Goal: Information Seeking & Learning: Learn about a topic

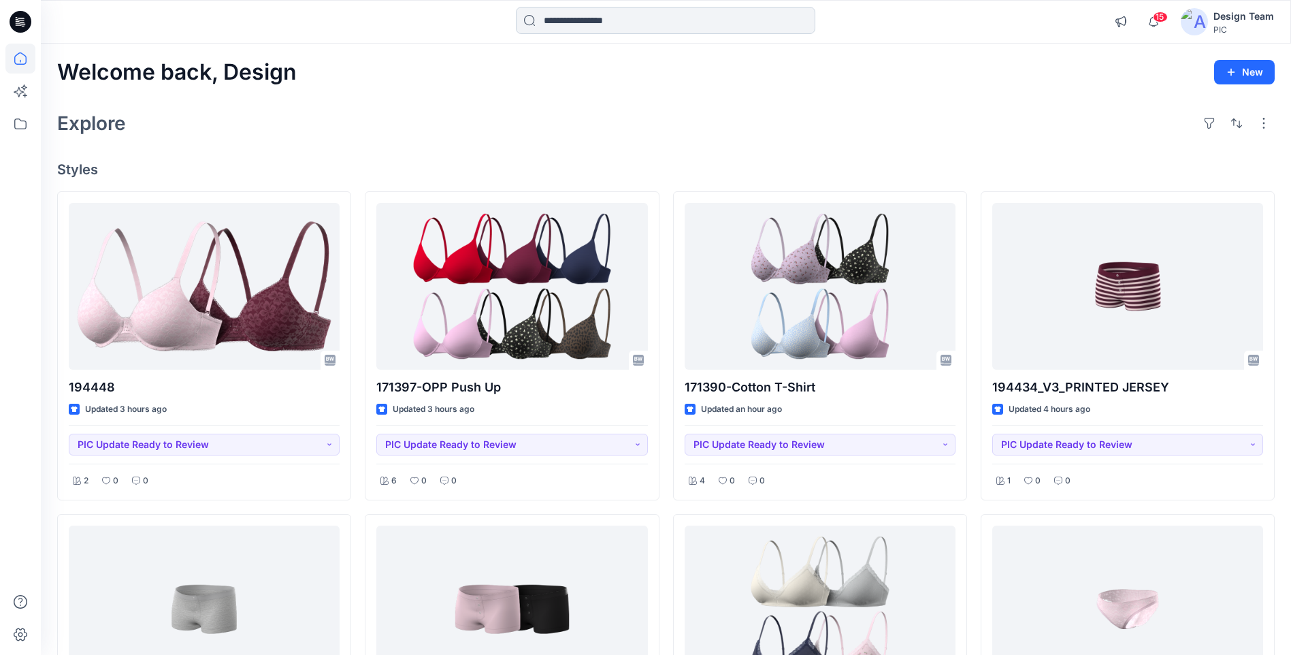
click at [694, 19] on input at bounding box center [665, 20] width 299 height 27
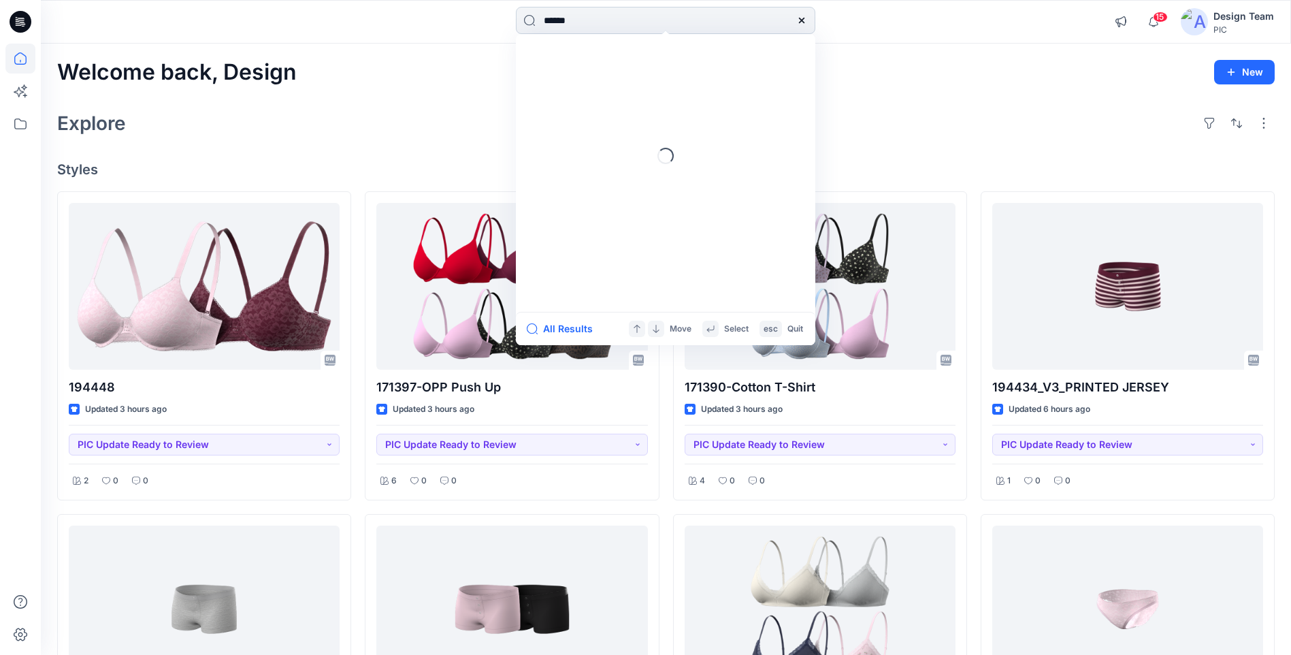
type input "******"
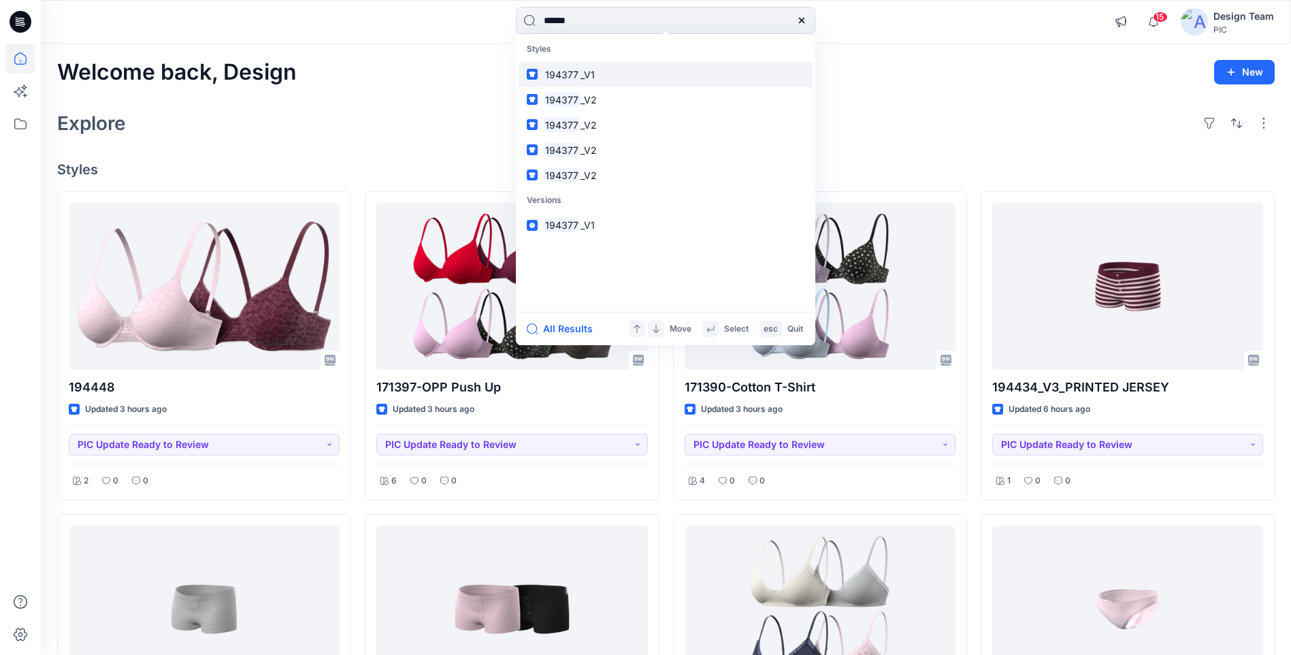
click at [603, 73] on link "194377 _V1" at bounding box center [665, 74] width 294 height 25
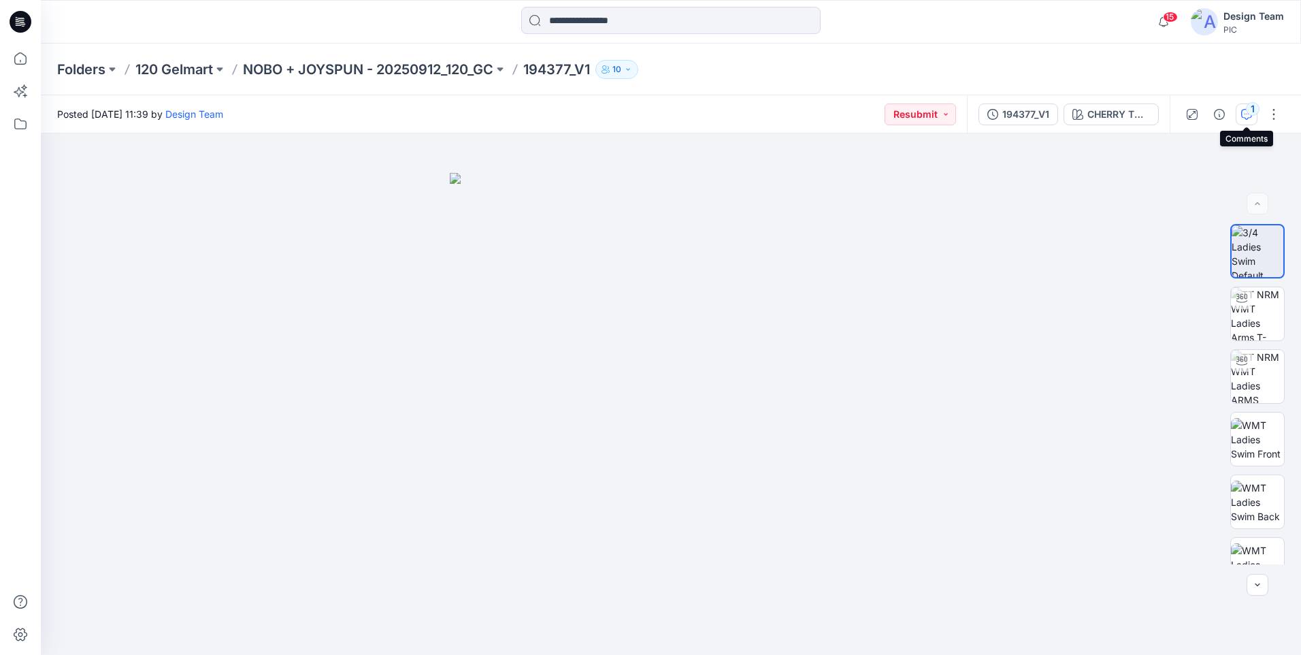
click at [1245, 116] on icon "button" at bounding box center [1246, 114] width 11 height 11
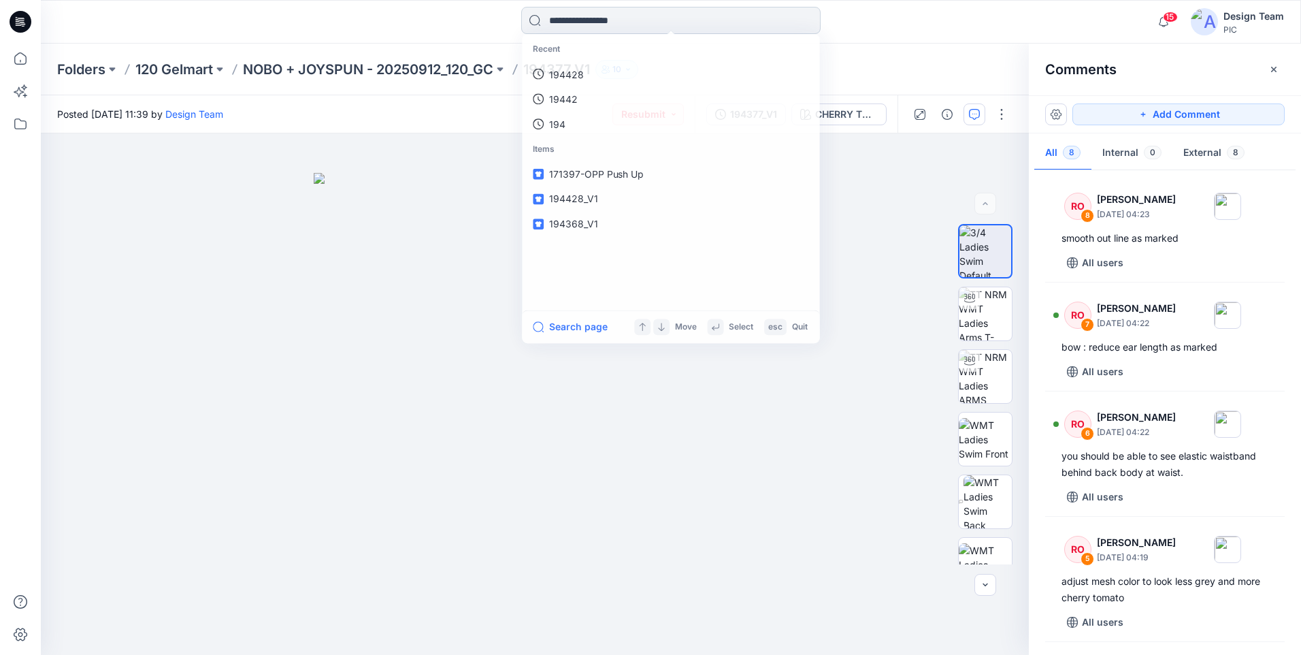
click at [686, 20] on input at bounding box center [670, 20] width 299 height 27
type input "******"
click at [395, 43] on div "****** Styles 194377 _V1 194377 _V2 194377 _V2 194377 _V2 194377 _V2 Versions 1…" at bounding box center [671, 22] width 1260 height 44
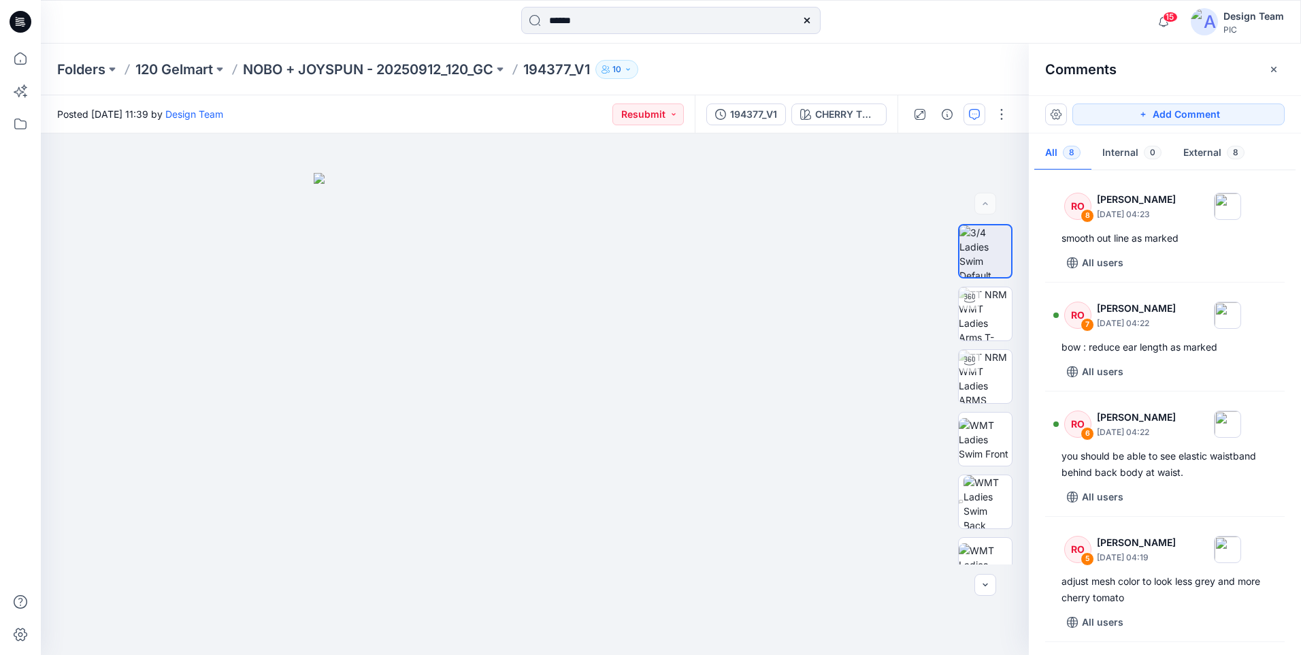
click at [18, 28] on icon at bounding box center [21, 22] width 22 height 22
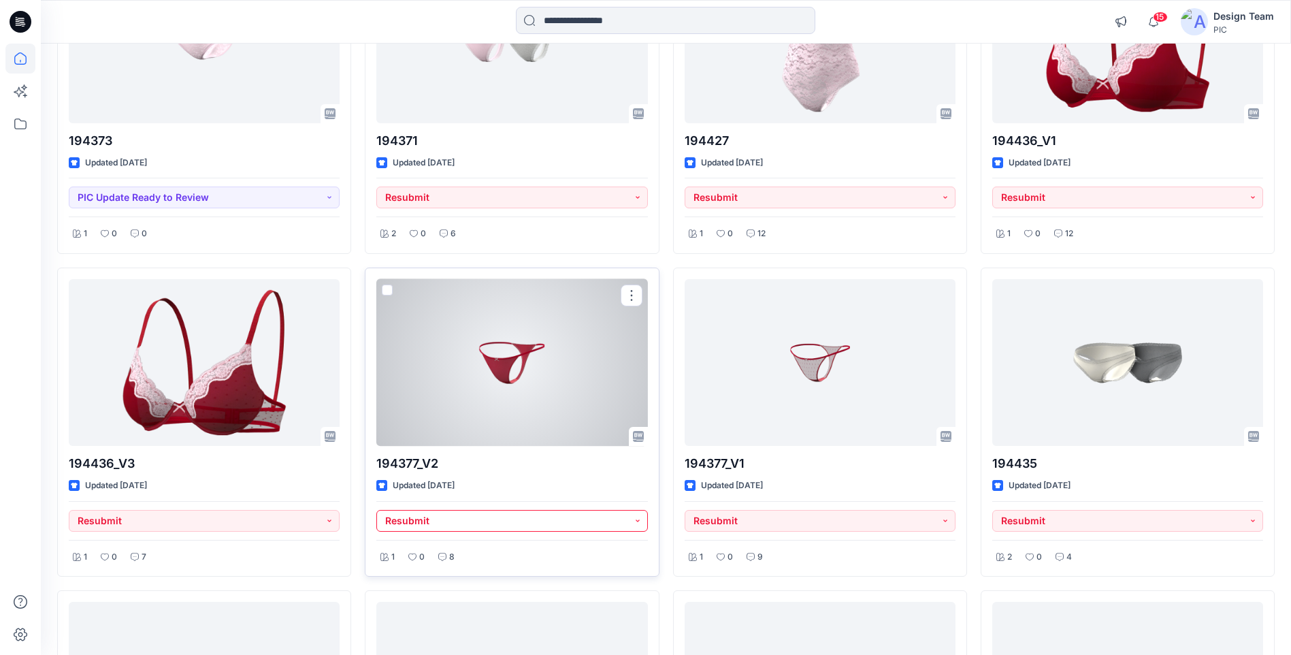
scroll to position [4126, 0]
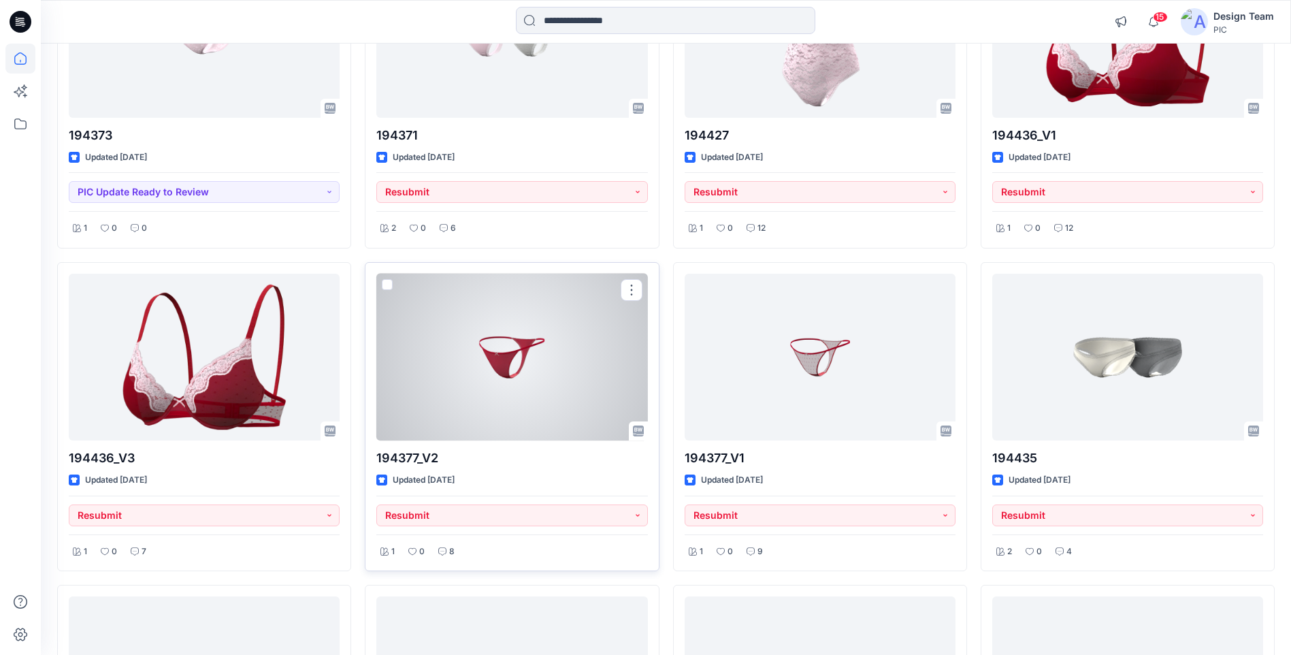
click at [469, 402] on div at bounding box center [511, 357] width 271 height 167
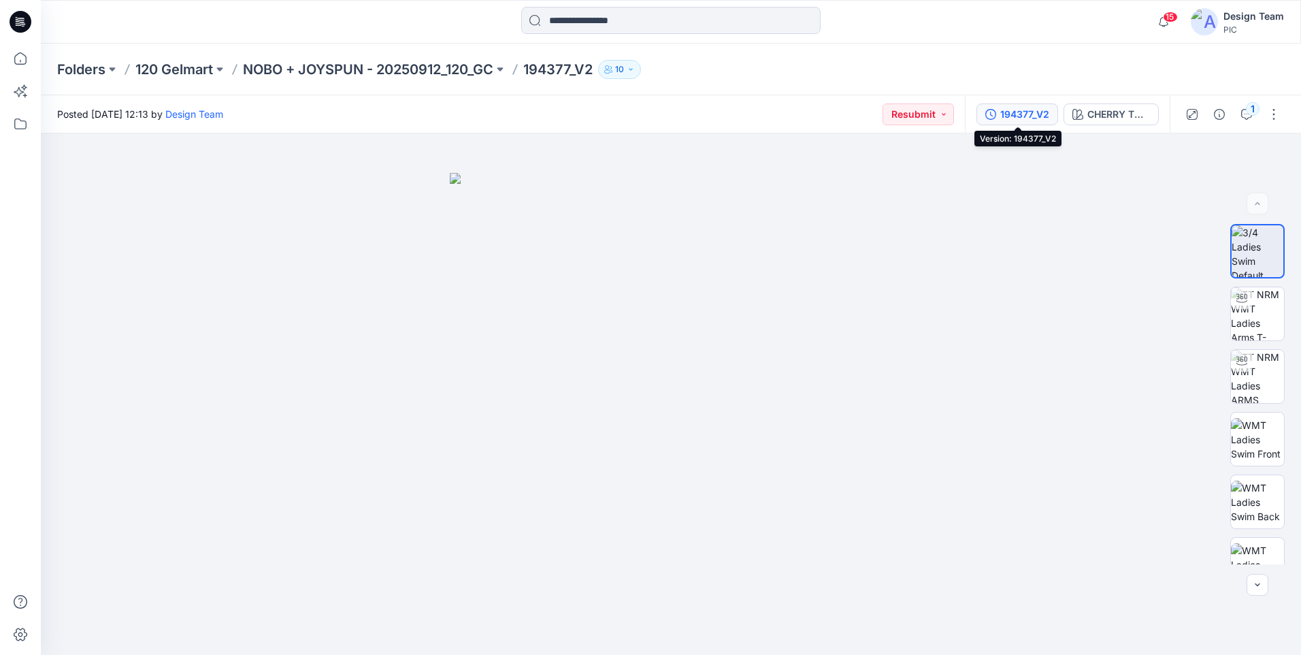
click at [1029, 119] on div "194377_V2" at bounding box center [1024, 114] width 49 height 15
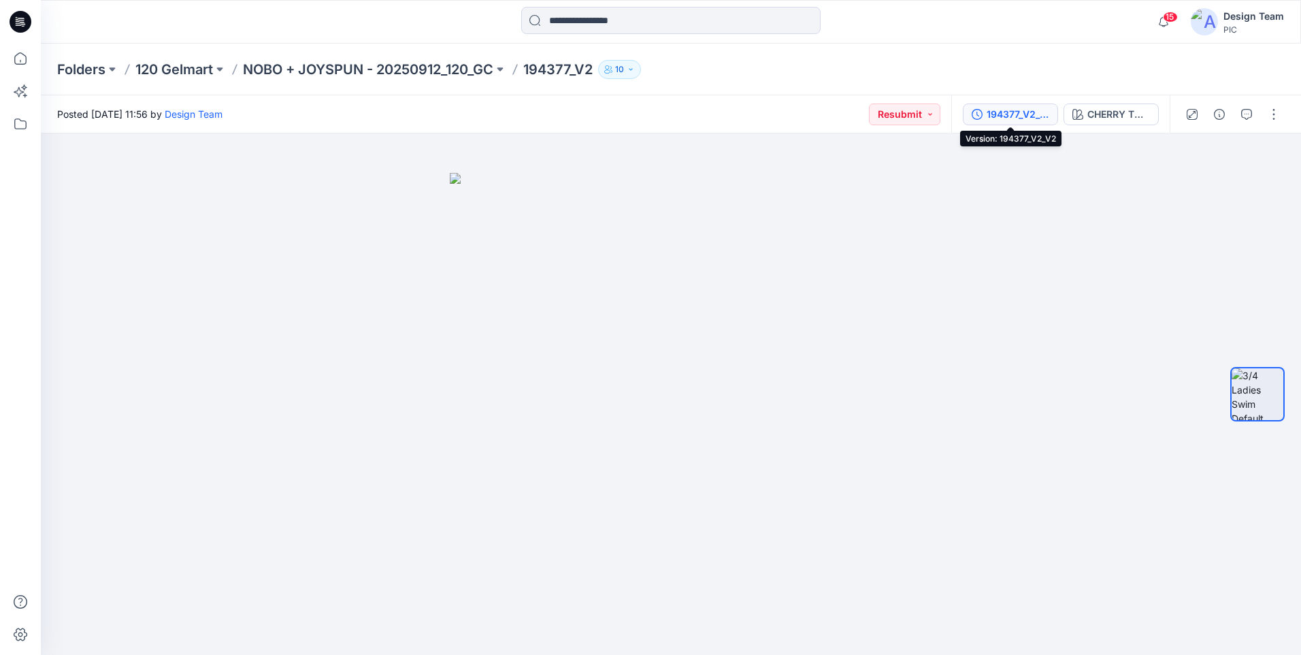
click at [1002, 116] on div "194377_V2_V2" at bounding box center [1018, 114] width 63 height 15
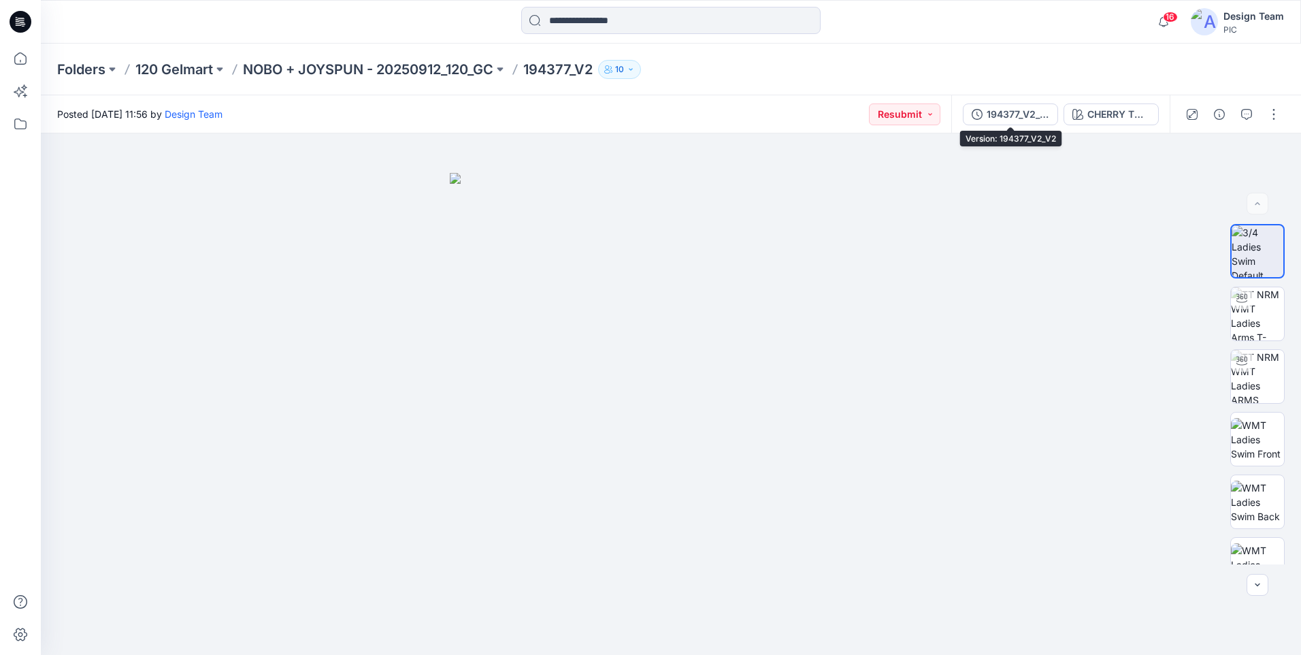
click at [1031, 110] on div "194377_V2_V2" at bounding box center [1018, 114] width 63 height 15
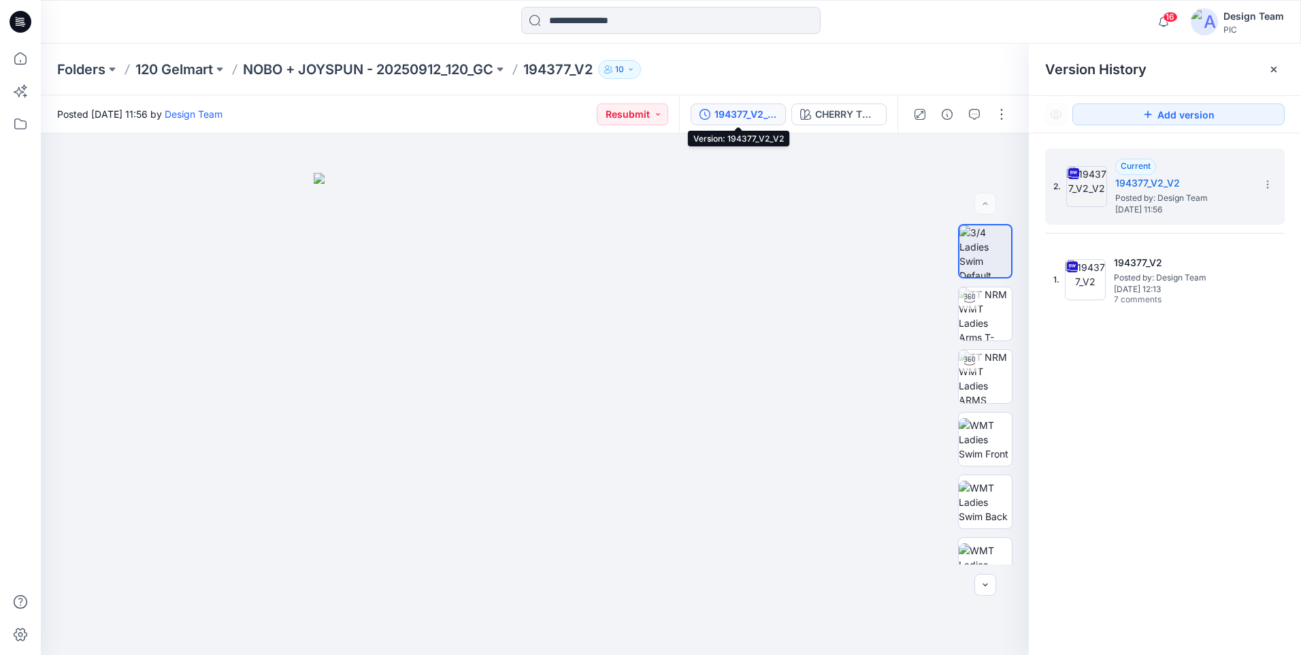
click at [748, 116] on div "194377_V2_V2" at bounding box center [745, 114] width 63 height 15
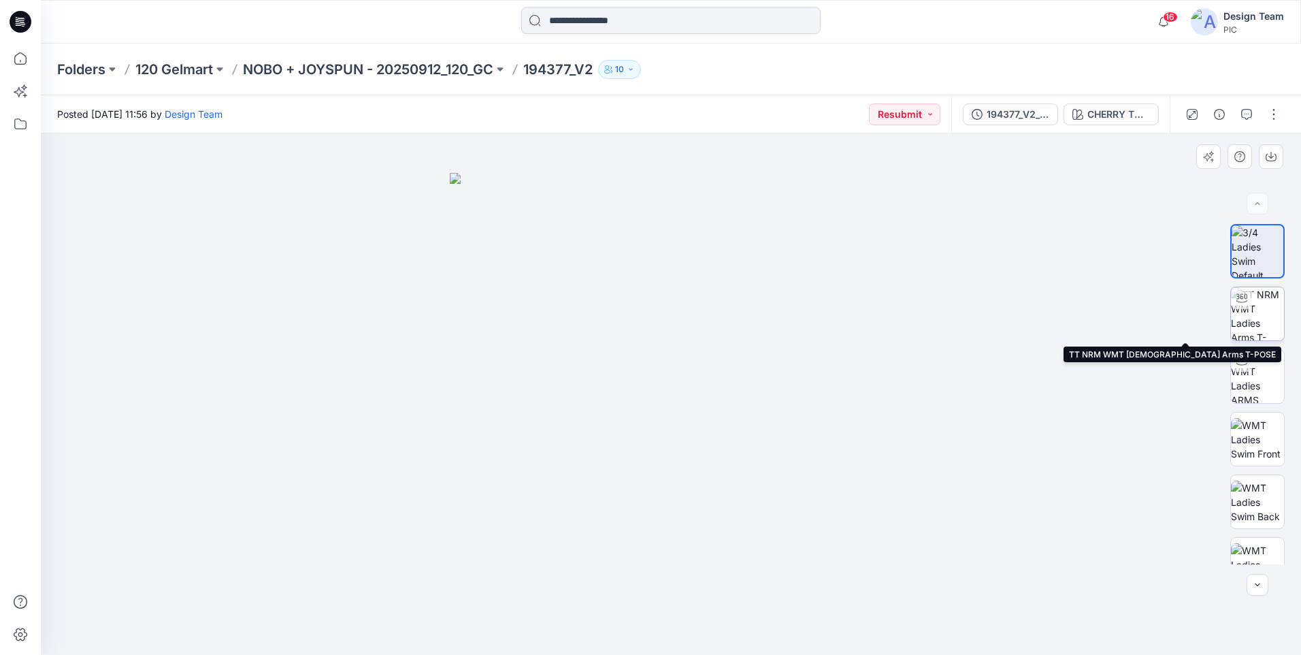
click at [1258, 320] on img at bounding box center [1257, 313] width 53 height 53
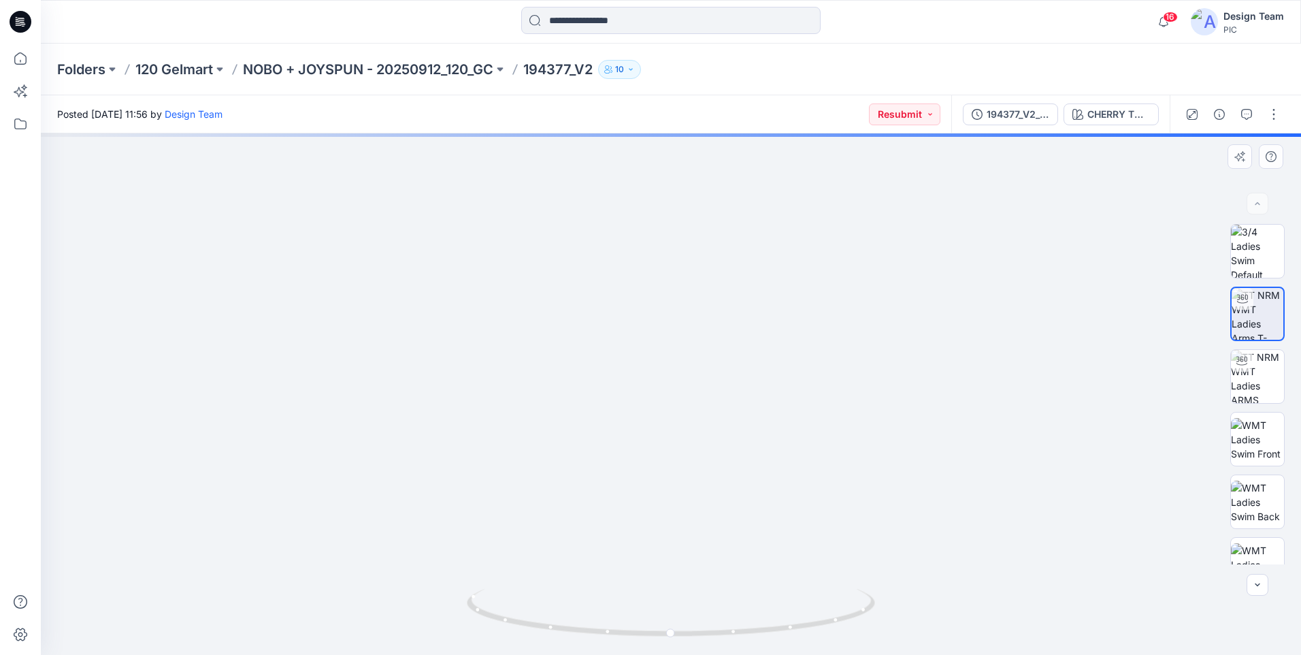
drag, startPoint x: 672, startPoint y: 478, endPoint x: 719, endPoint y: 258, distance: 225.4
click at [773, 236] on img at bounding box center [670, 126] width 1113 height 1058
drag, startPoint x: 701, startPoint y: 231, endPoint x: 714, endPoint y: 325, distance: 94.1
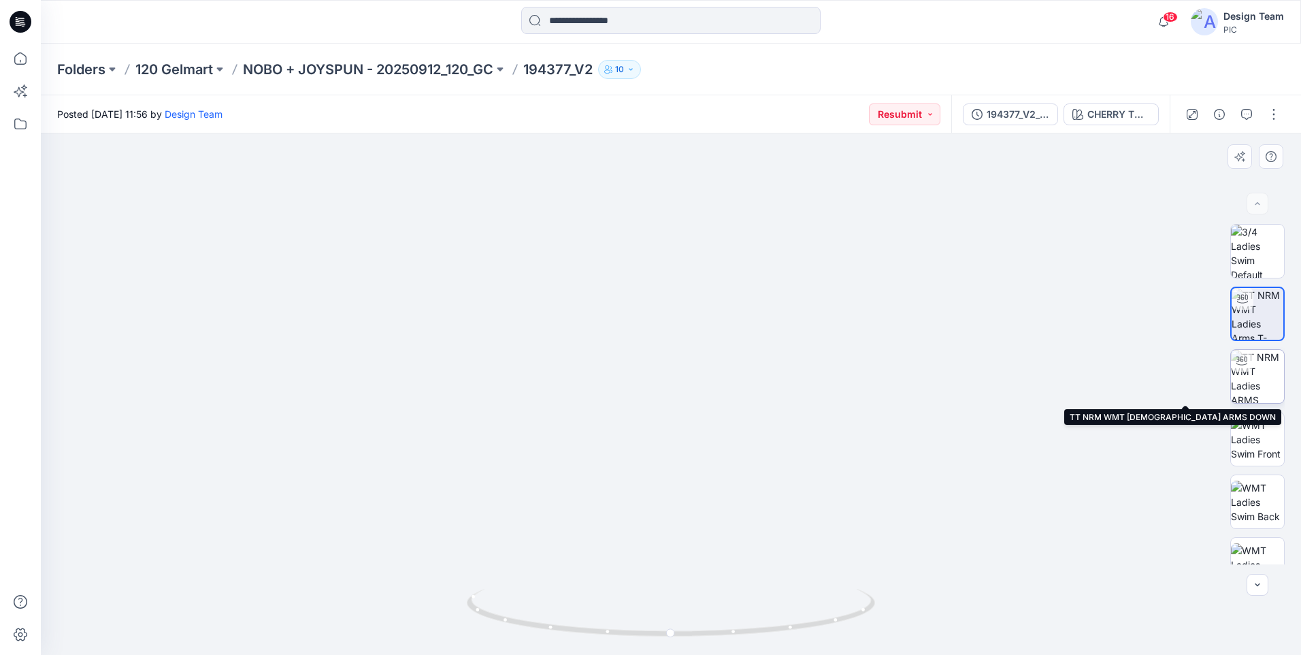
click at [1259, 374] on img at bounding box center [1257, 376] width 53 height 53
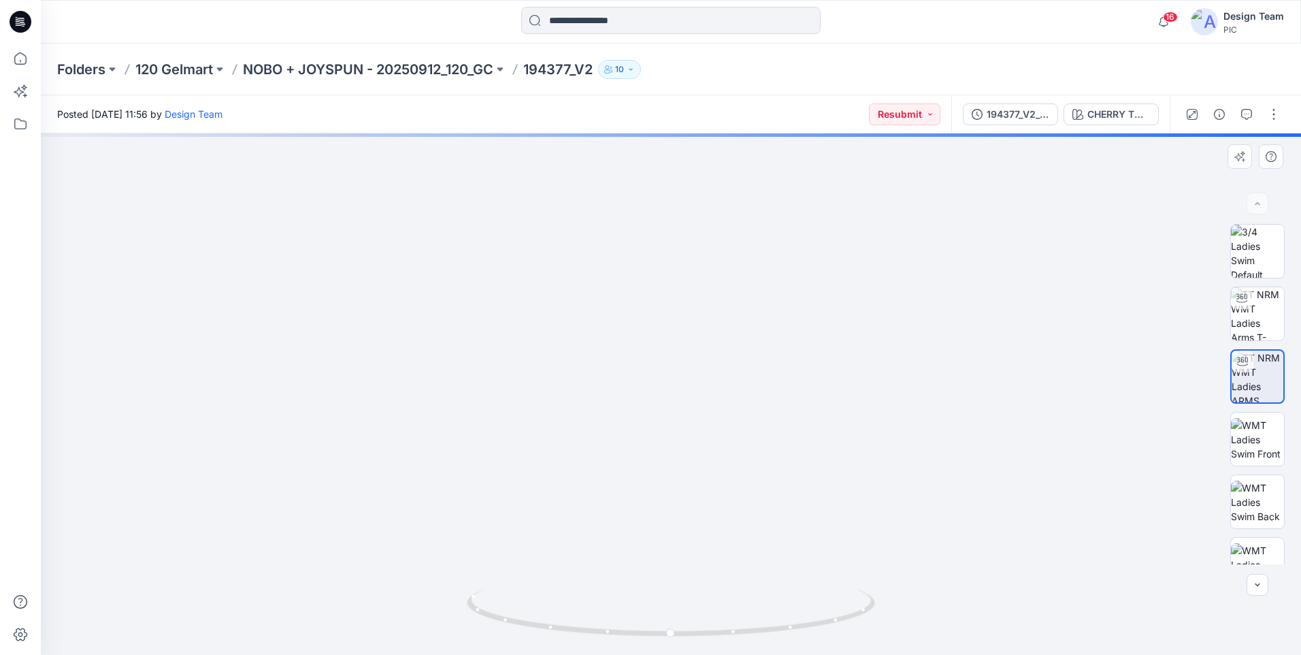
drag, startPoint x: 675, startPoint y: 397, endPoint x: 681, endPoint y: 288, distance: 109.0
click at [691, 277] on img at bounding box center [699, 138] width 1327 height 1032
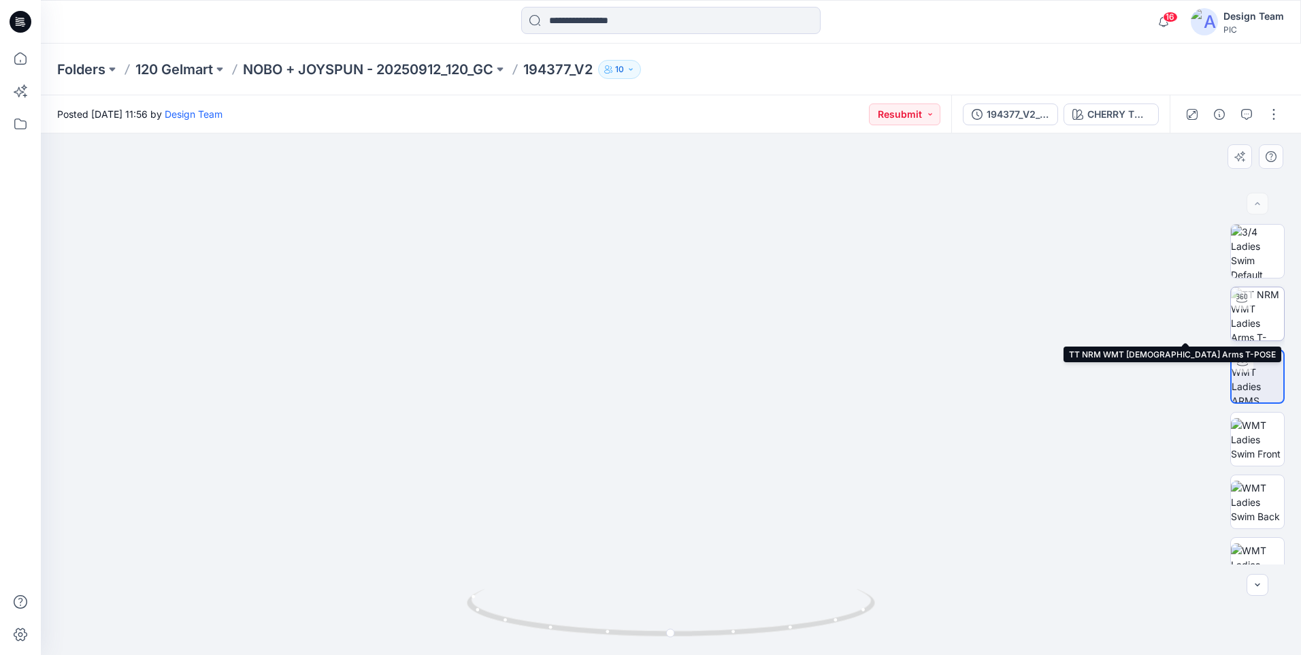
click at [1264, 318] on img at bounding box center [1257, 313] width 53 height 53
drag, startPoint x: 665, startPoint y: 428, endPoint x: 710, endPoint y: 327, distance: 110.9
click at [710, 327] on img at bounding box center [671, 201] width 982 height 907
drag, startPoint x: 707, startPoint y: 229, endPoint x: 741, endPoint y: 446, distance: 219.7
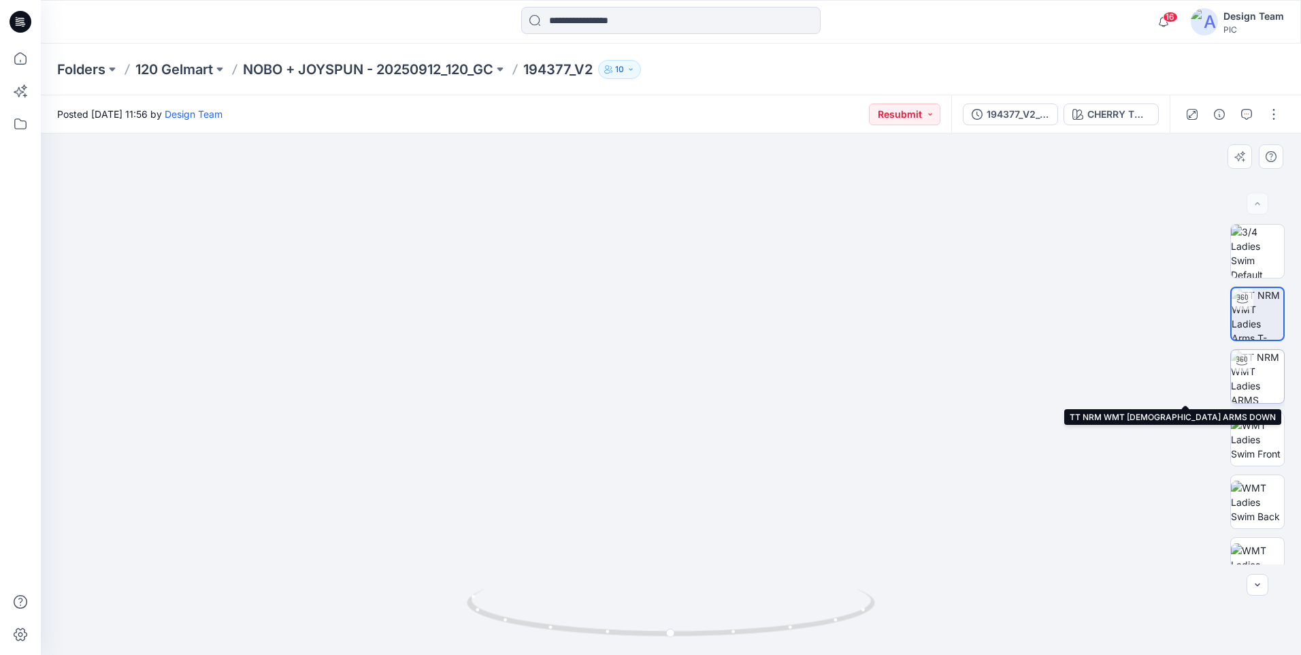
click at [1248, 376] on img at bounding box center [1257, 376] width 53 height 53
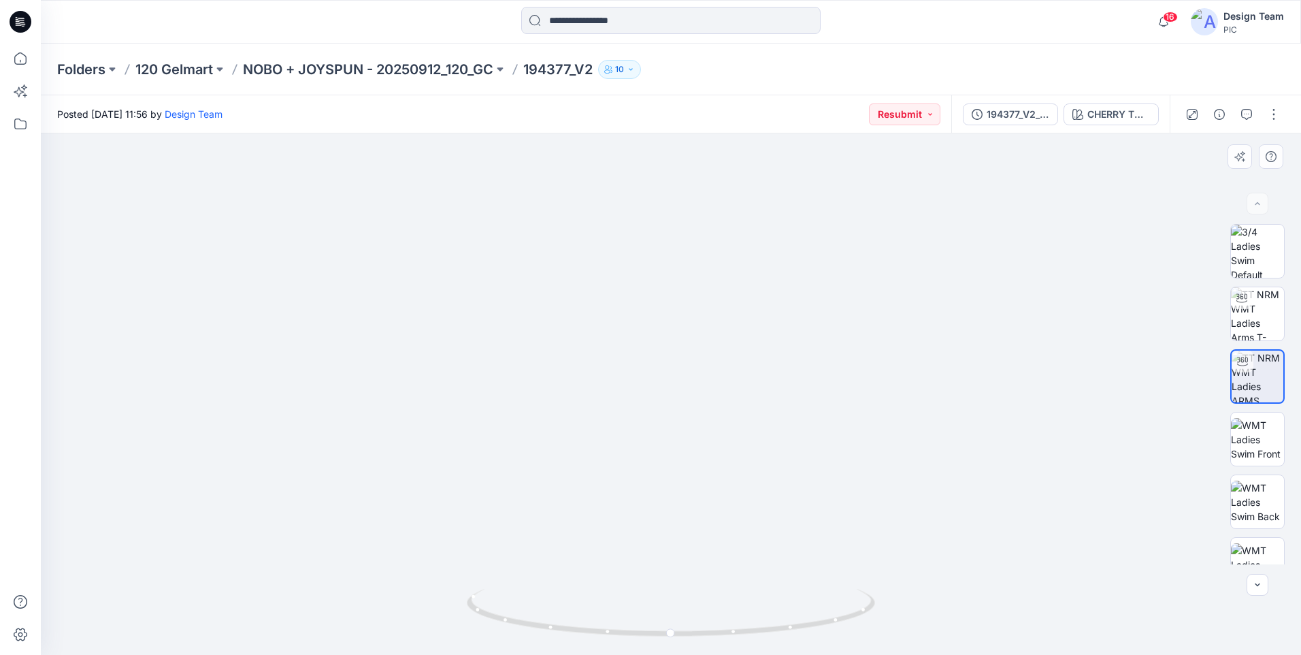
drag, startPoint x: 685, startPoint y: 495, endPoint x: 706, endPoint y: 355, distance: 141.6
click at [730, 351] on img at bounding box center [670, 181] width 1244 height 945
drag, startPoint x: 683, startPoint y: 329, endPoint x: 689, endPoint y: 348, distance: 20.7
click at [688, 348] on img at bounding box center [675, 116] width 1327 height 1078
click at [1261, 314] on img at bounding box center [1257, 313] width 53 height 53
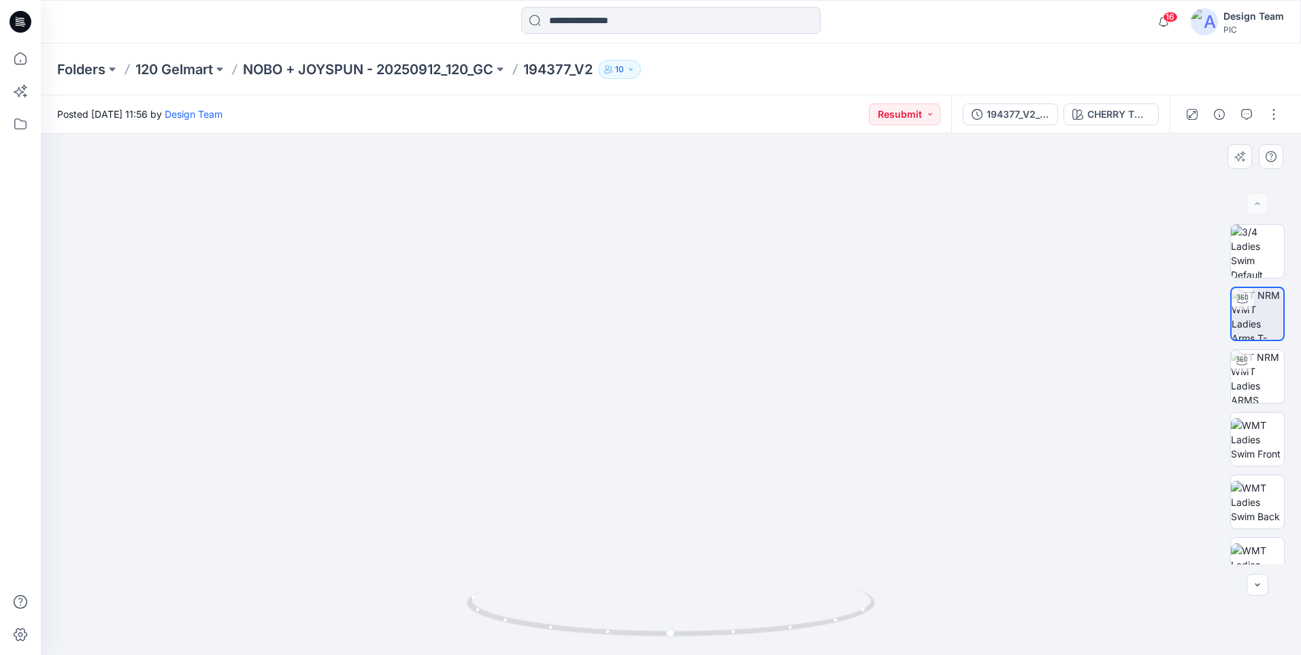
drag, startPoint x: 657, startPoint y: 465, endPoint x: 691, endPoint y: 239, distance: 227.7
click at [693, 240] on img at bounding box center [670, 193] width 1327 height 924
click at [20, 21] on icon at bounding box center [21, 22] width 22 height 22
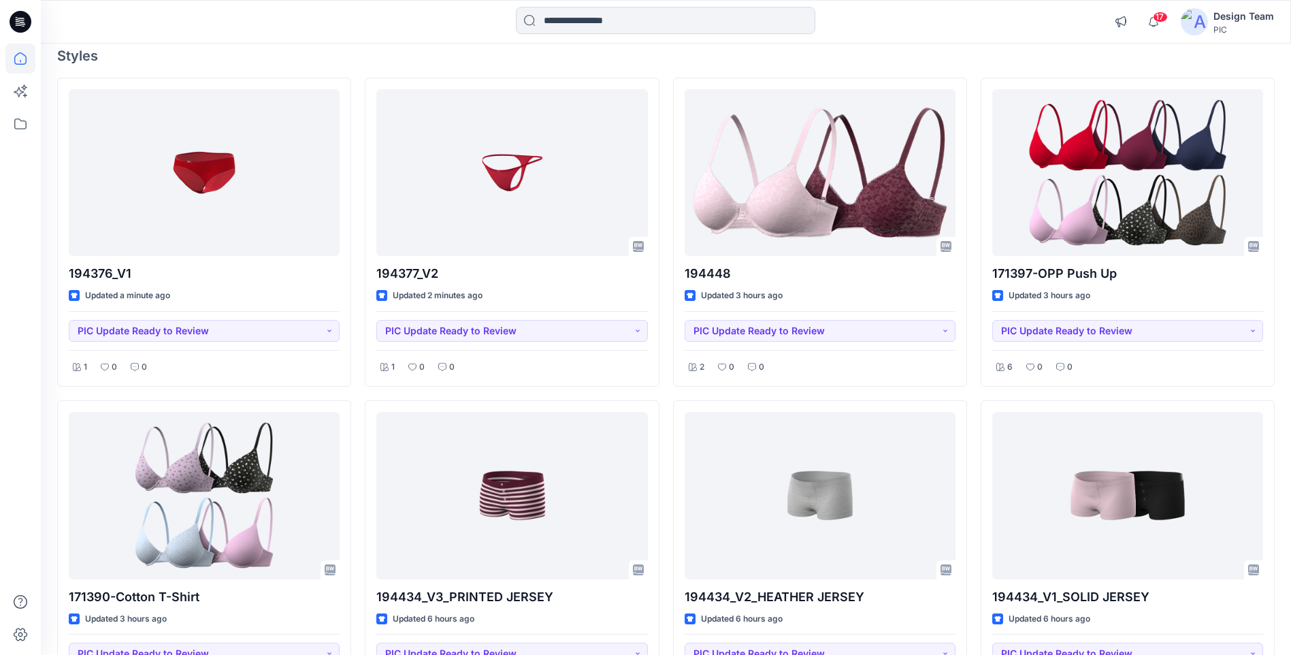
scroll to position [136, 0]
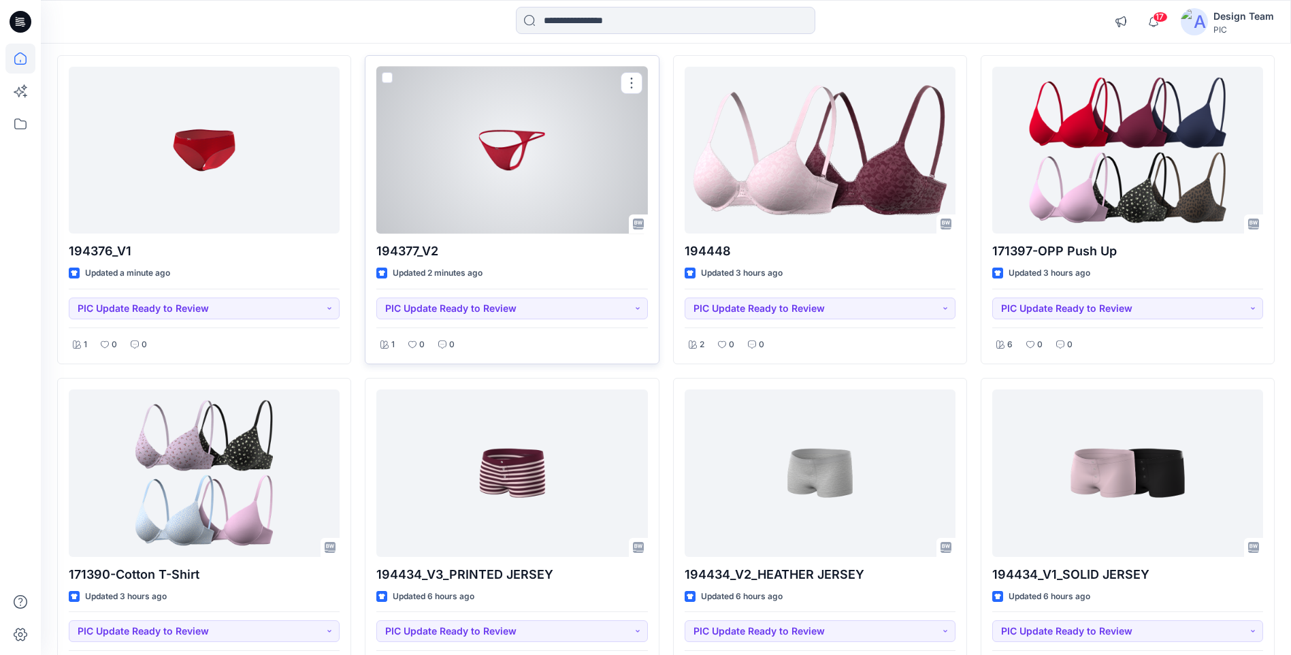
click at [463, 217] on div at bounding box center [511, 150] width 271 height 167
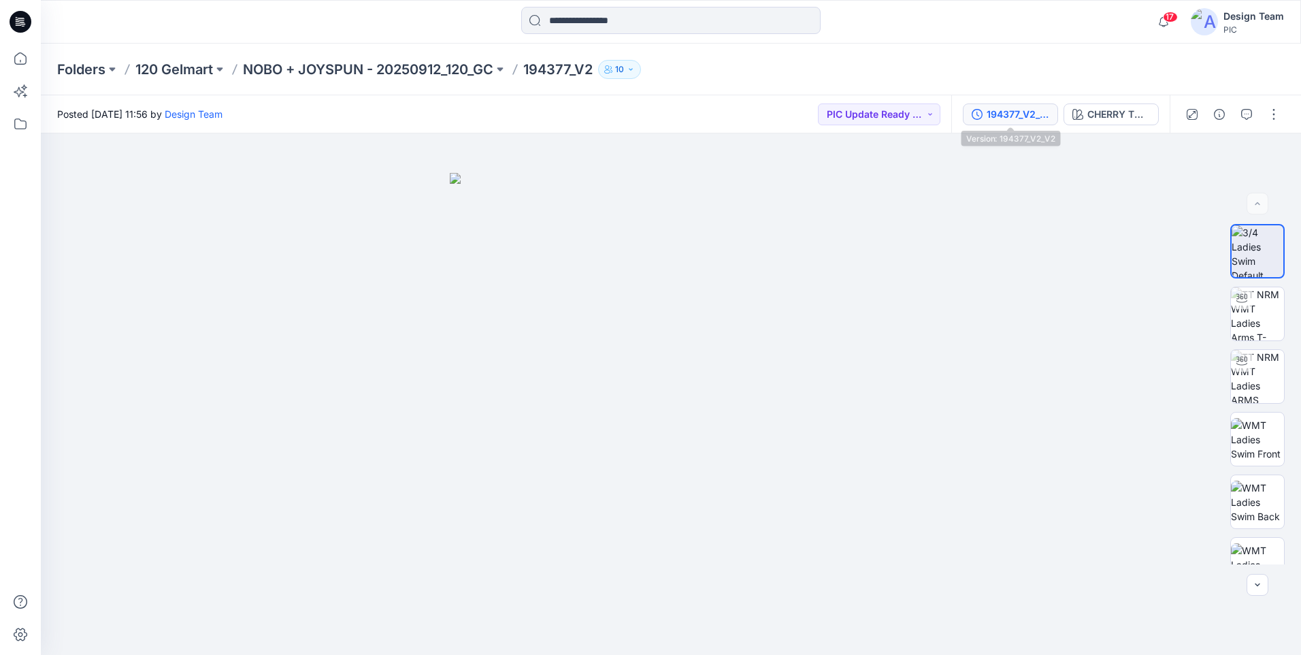
click at [996, 117] on div "194377_V2_V2" at bounding box center [1018, 114] width 63 height 15
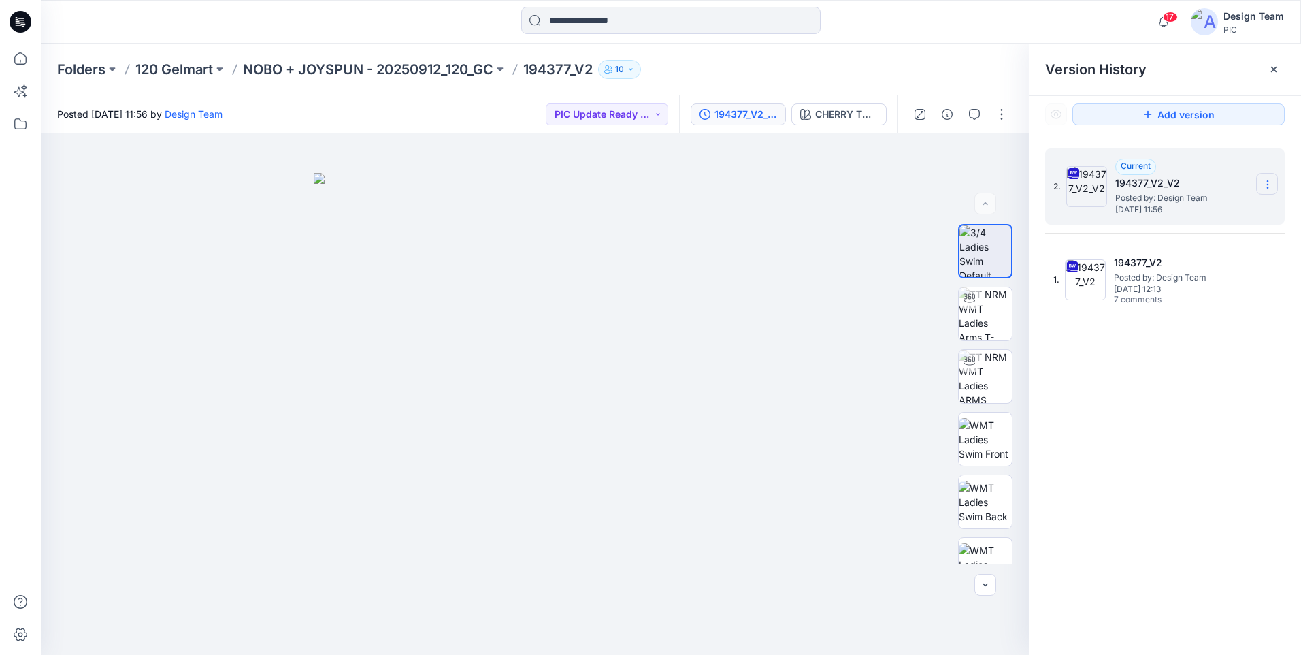
click at [1263, 181] on icon at bounding box center [1267, 184] width 11 height 11
click at [895, 205] on div at bounding box center [535, 393] width 988 height 521
click at [967, 398] on img at bounding box center [985, 376] width 53 height 53
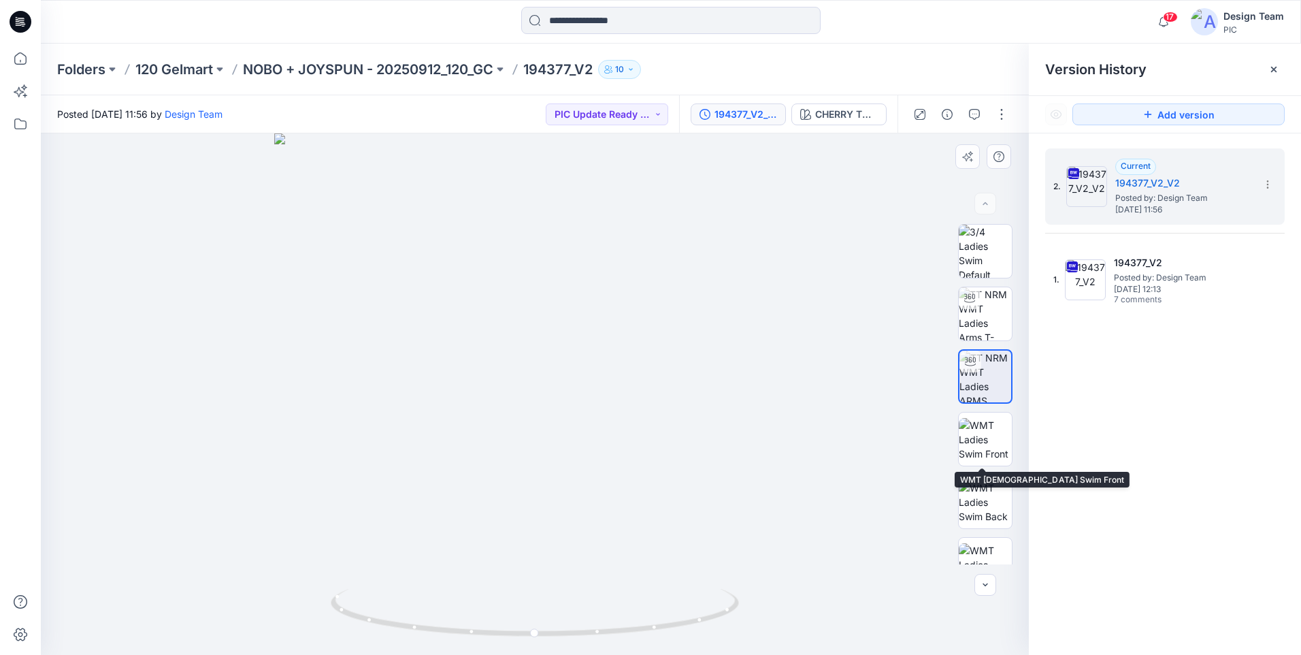
drag, startPoint x: 976, startPoint y: 459, endPoint x: 972, endPoint y: 469, distance: 10.4
click at [974, 459] on img at bounding box center [985, 439] width 53 height 43
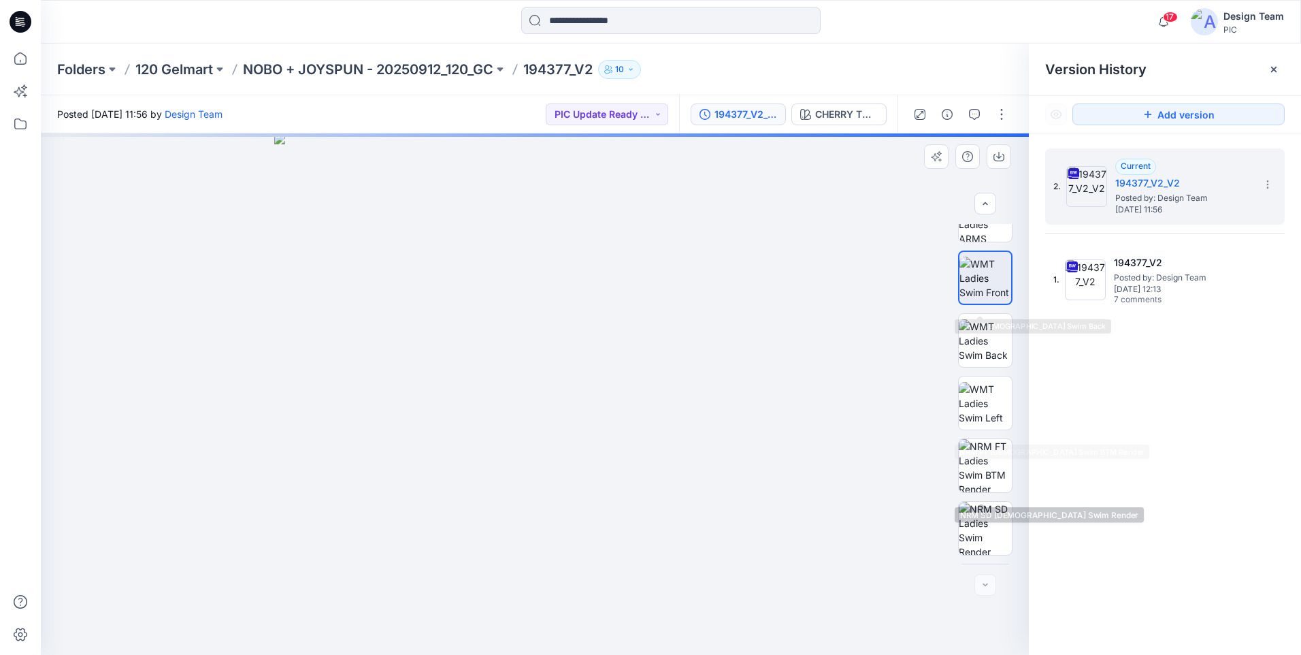
scroll to position [215, 0]
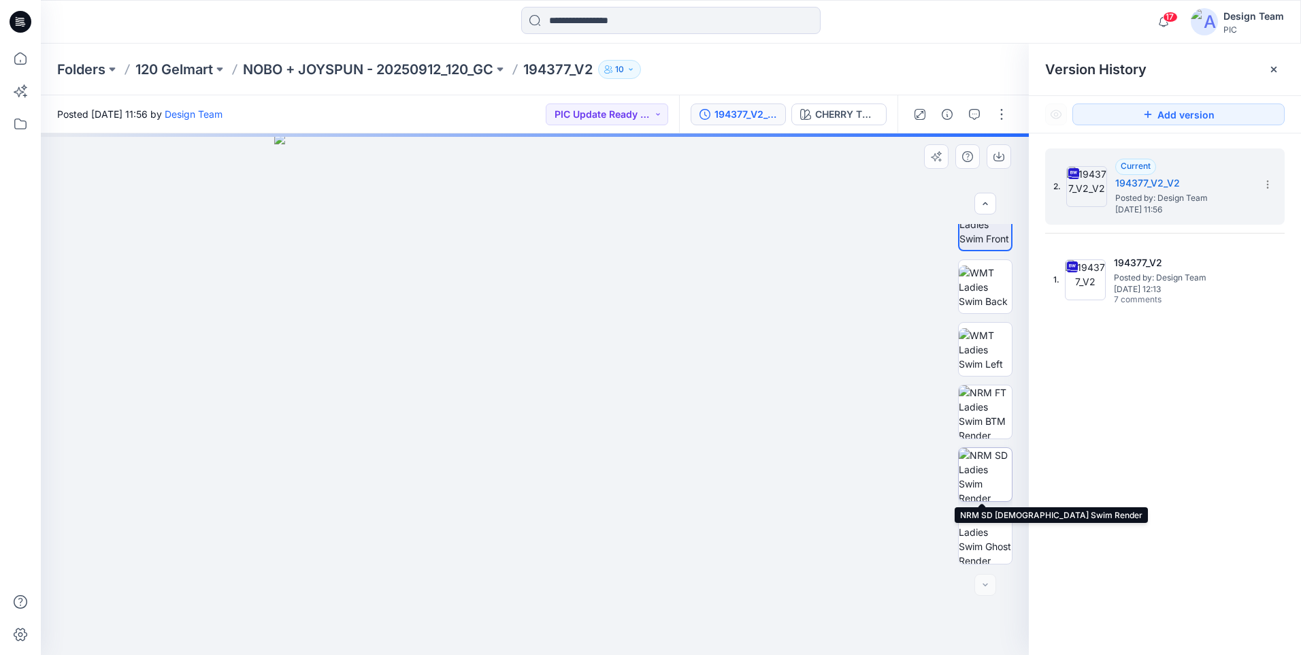
click at [991, 482] on img at bounding box center [985, 474] width 53 height 53
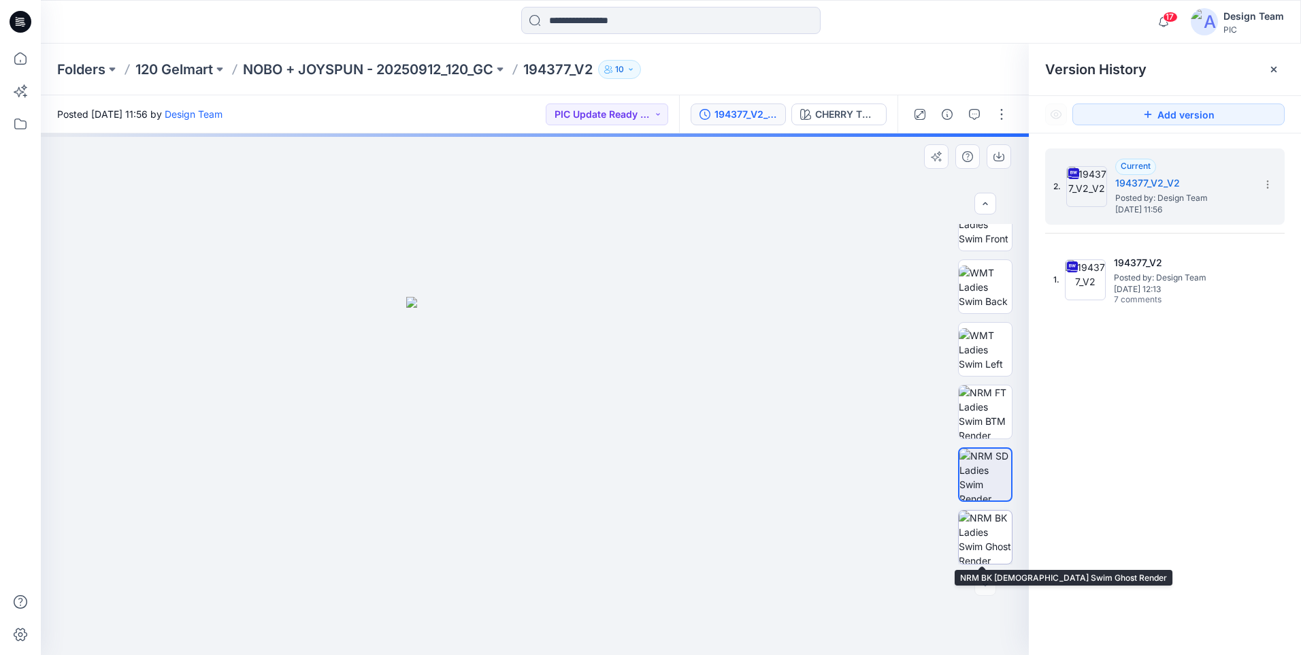
click at [985, 535] on img at bounding box center [985, 536] width 53 height 53
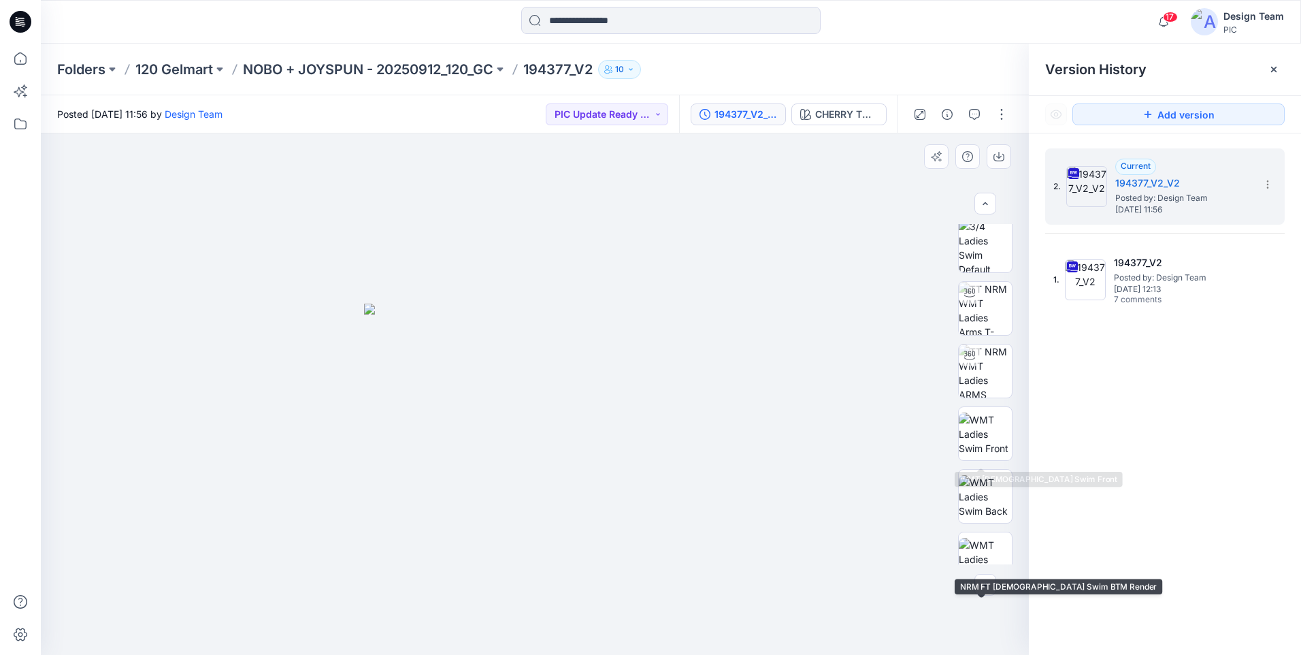
scroll to position [0, 0]
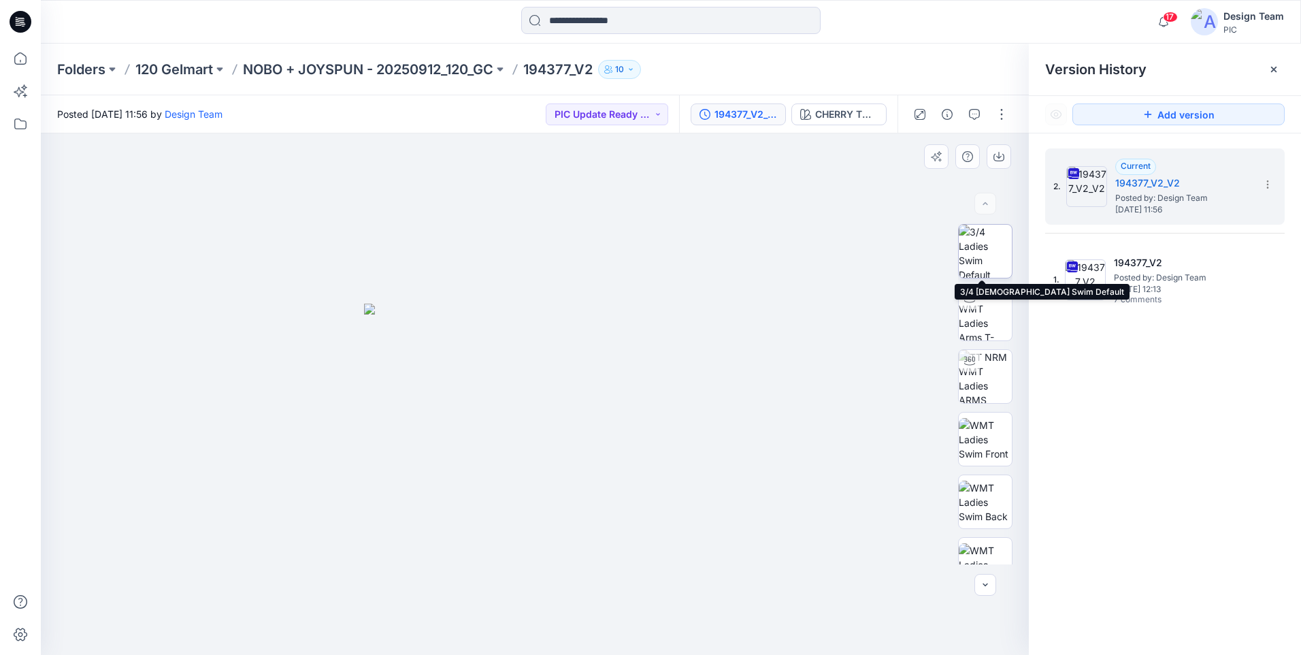
click at [993, 267] on img at bounding box center [985, 251] width 53 height 53
